Goal: Book appointment/travel/reservation

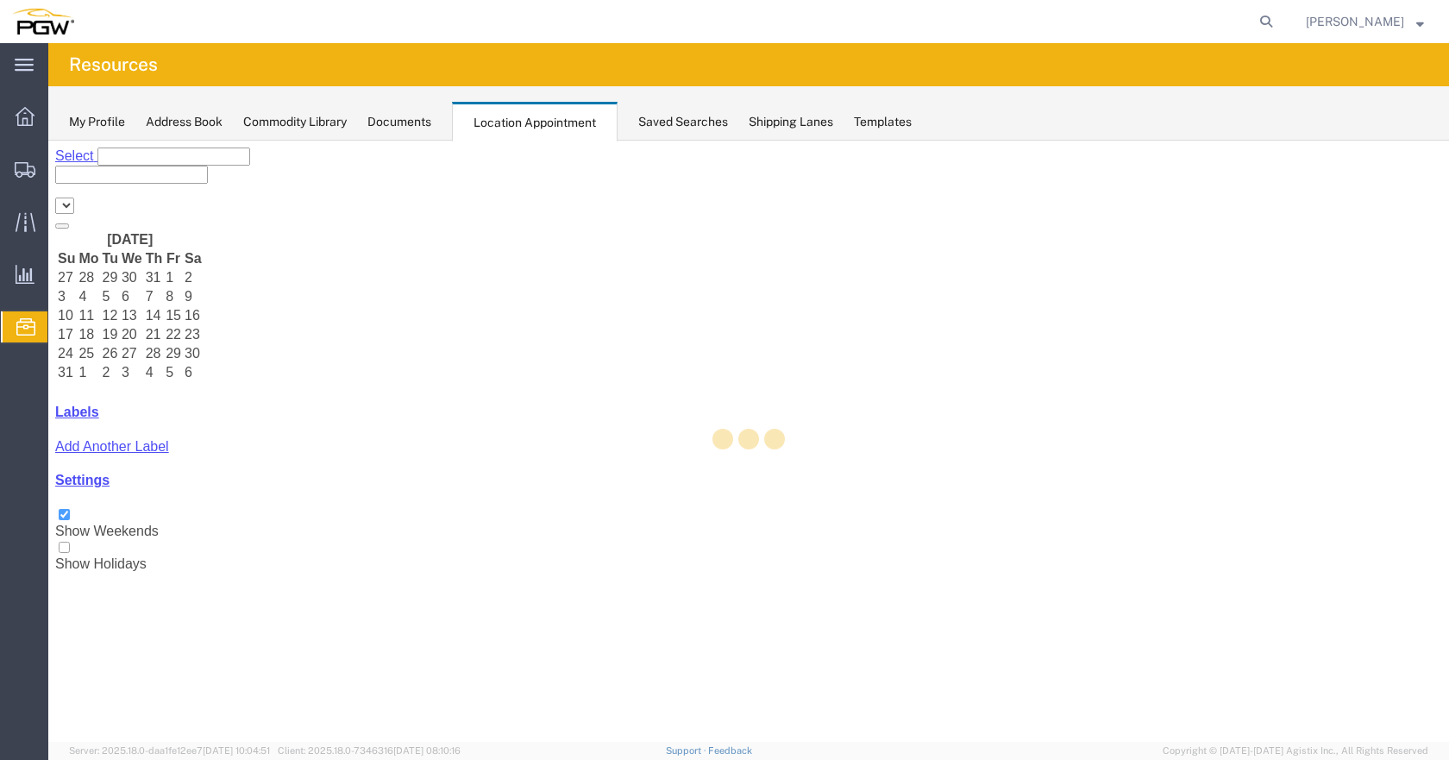
select select "28253"
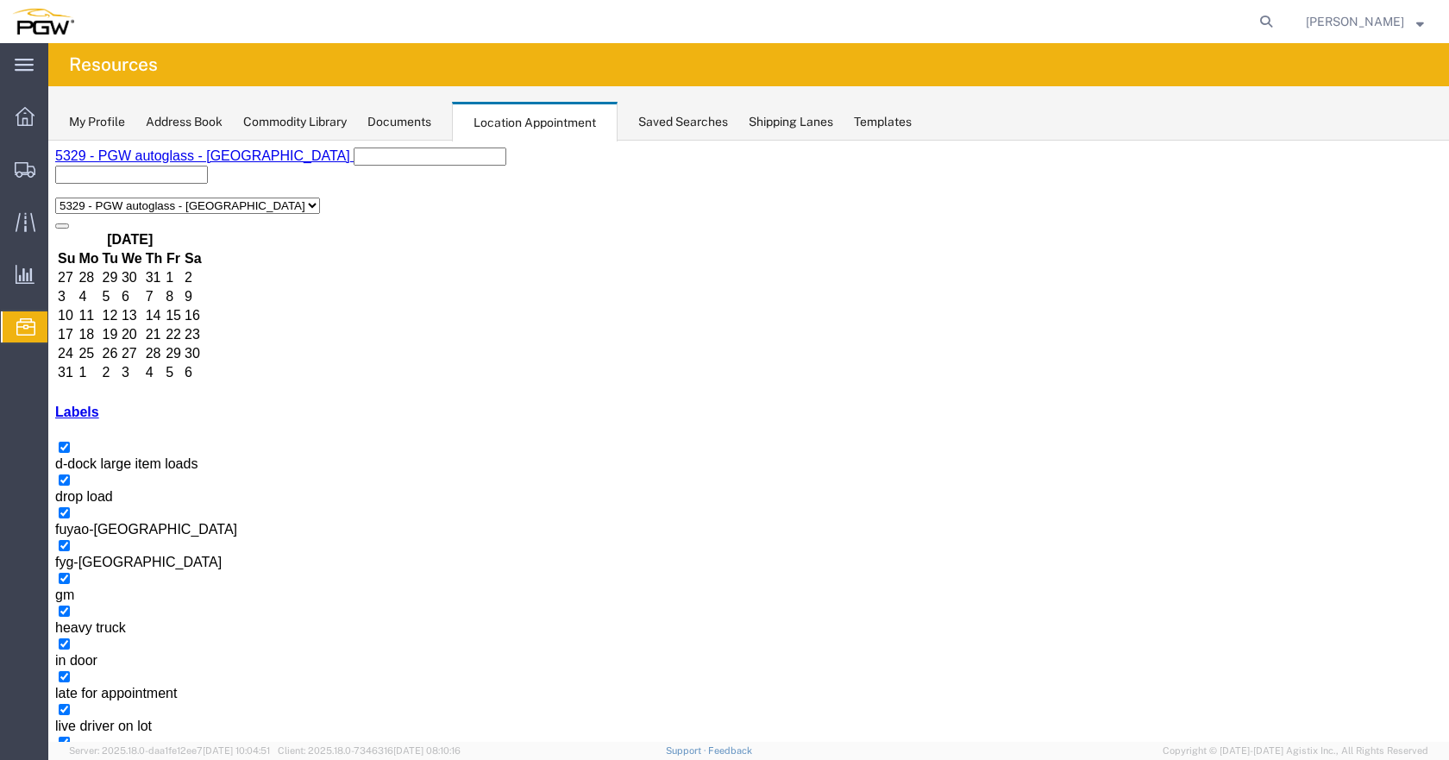
select select "1"
select select
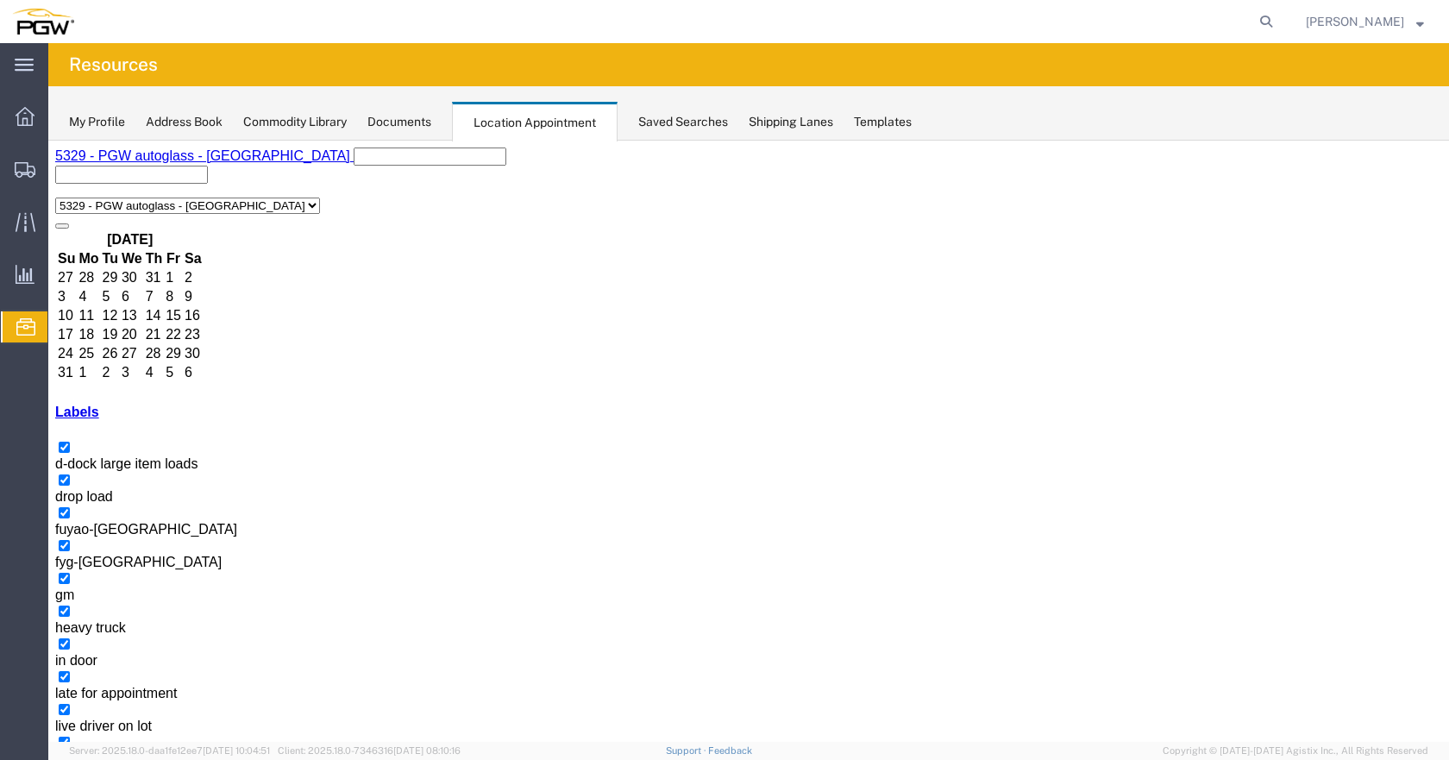
select select "1"
select select
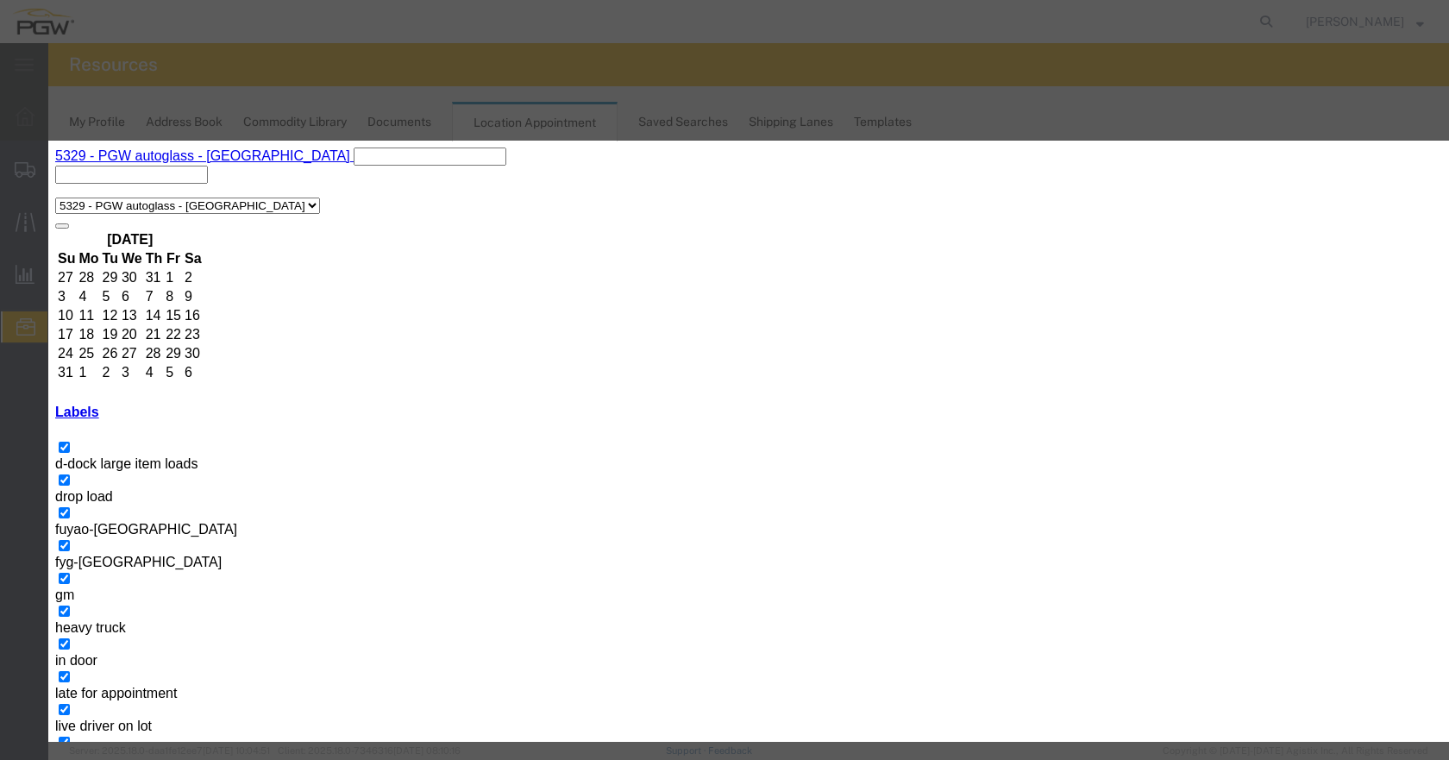
drag, startPoint x: 995, startPoint y: 653, endPoint x: 935, endPoint y: 498, distance: 165.7
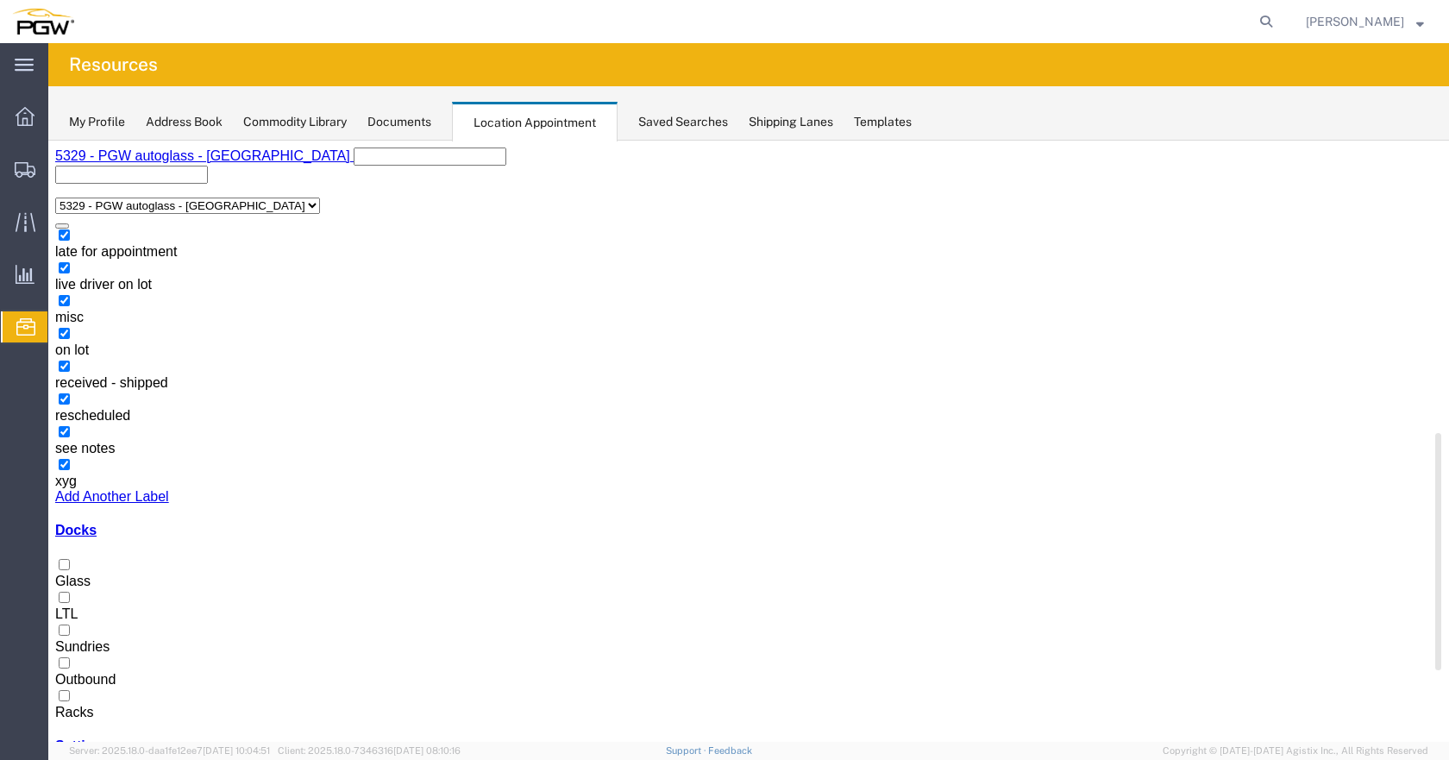
scroll to position [443, 0]
drag, startPoint x: 266, startPoint y: 416, endPoint x: 260, endPoint y: 613, distance: 197.5
click at [260, 613] on div "[DATE] Su Mo Tu We Th Fr Sa 27 28 29 30 31 1 2 3 4 5 6 7 8 9 10 11 12 13 14 15 …" at bounding box center [748, 486] width 1386 height 515
click at [67, 703] on div at bounding box center [748, 703] width 1386 height 0
click at [67, 688] on input "Racks" at bounding box center [64, 693] width 11 height 11
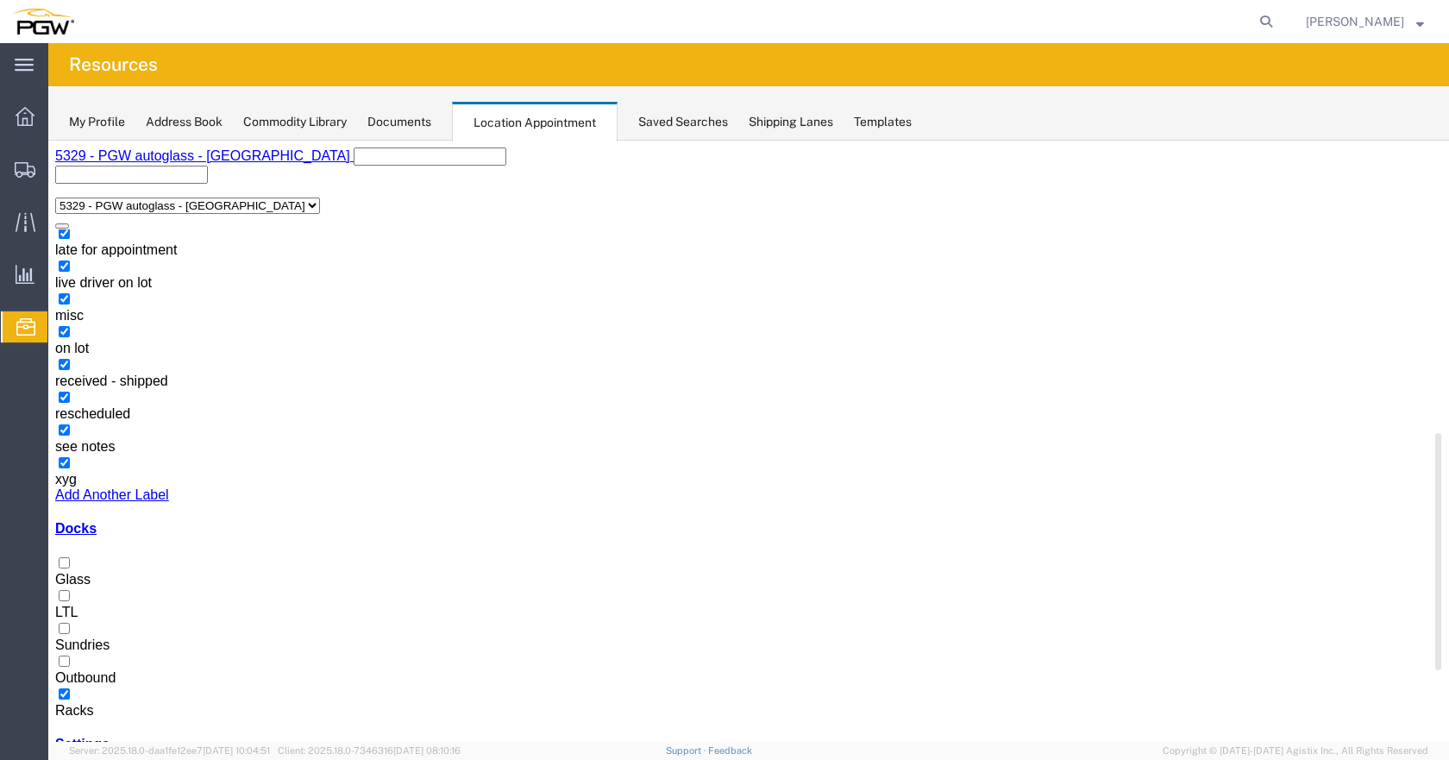
click at [73, 560] on div "Docks Glass LTL Sundries Outbound Racks" at bounding box center [748, 619] width 1386 height 197
click at [73, 572] on div at bounding box center [748, 572] width 1386 height 0
click at [70, 568] on input "Glass" at bounding box center [64, 562] width 11 height 11
drag, startPoint x: 74, startPoint y: 570, endPoint x: 84, endPoint y: 728, distance: 158.1
click at [74, 572] on div at bounding box center [748, 572] width 1386 height 0
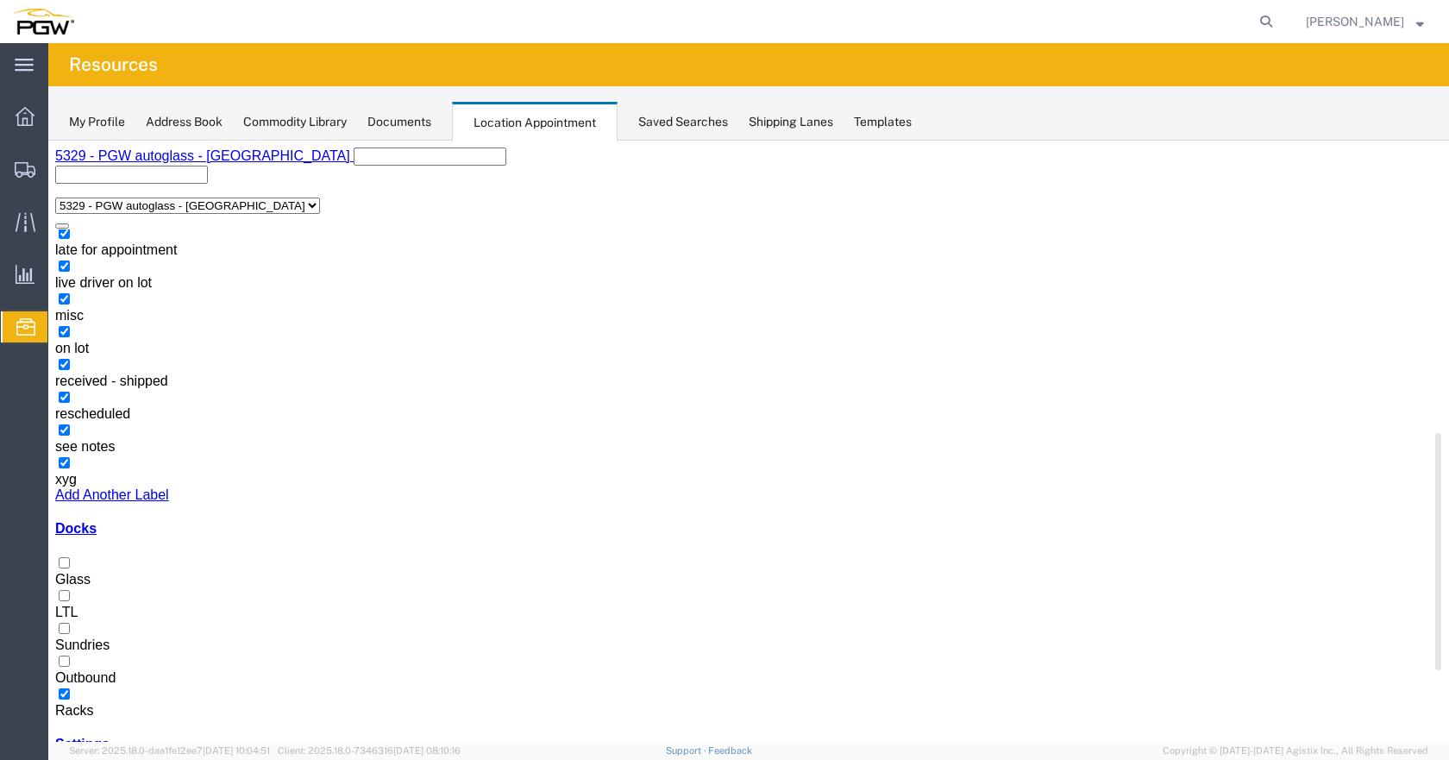
click at [70, 568] on input "Glass" at bounding box center [64, 562] width 11 height 11
click at [69, 703] on div at bounding box center [748, 703] width 1386 height 0
click at [69, 688] on input "Racks" at bounding box center [64, 693] width 11 height 11
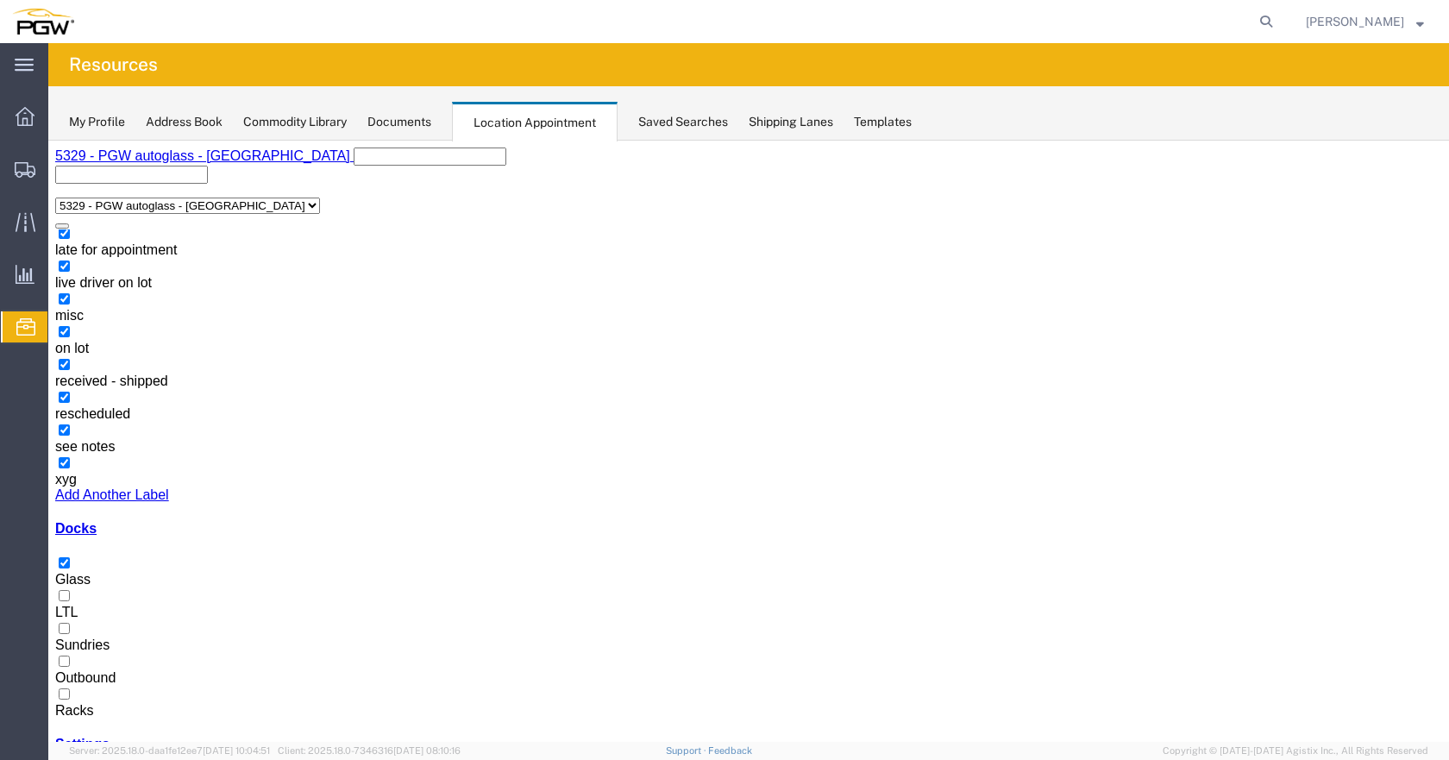
select select "1"
select select
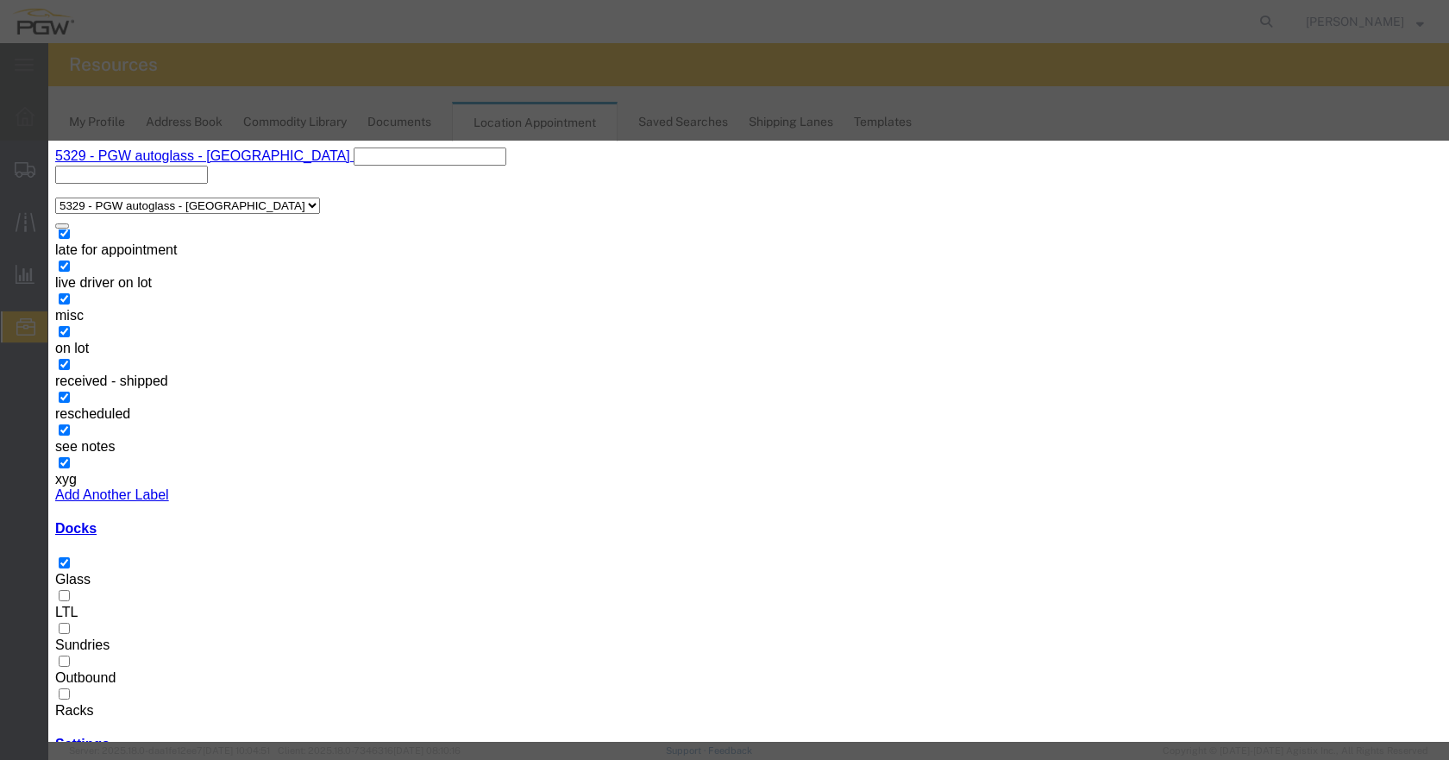
drag, startPoint x: 878, startPoint y: 385, endPoint x: 918, endPoint y: 428, distance: 58.5
